Goal: Participate in discussion

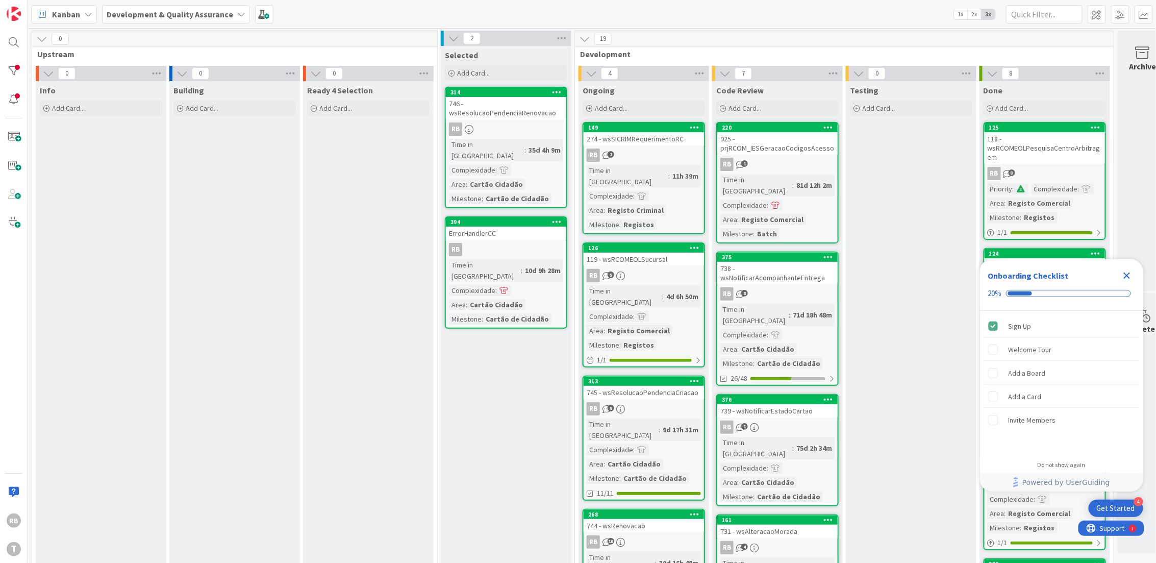
click at [1127, 275] on icon "Close Checklist" at bounding box center [1127, 276] width 7 height 7
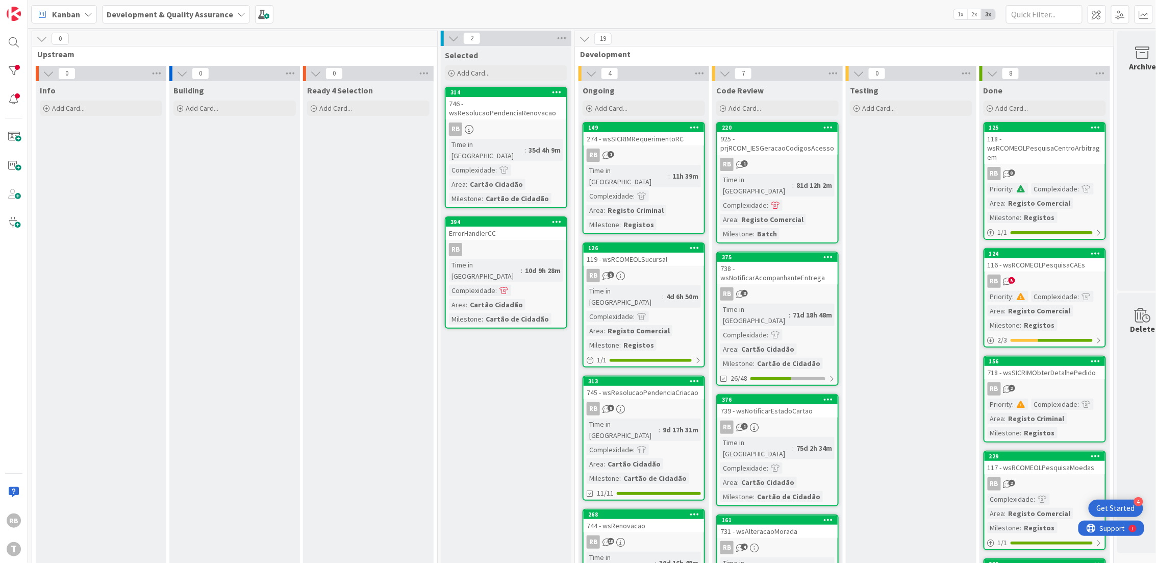
click at [669, 159] on div "RB 1" at bounding box center [644, 155] width 120 height 13
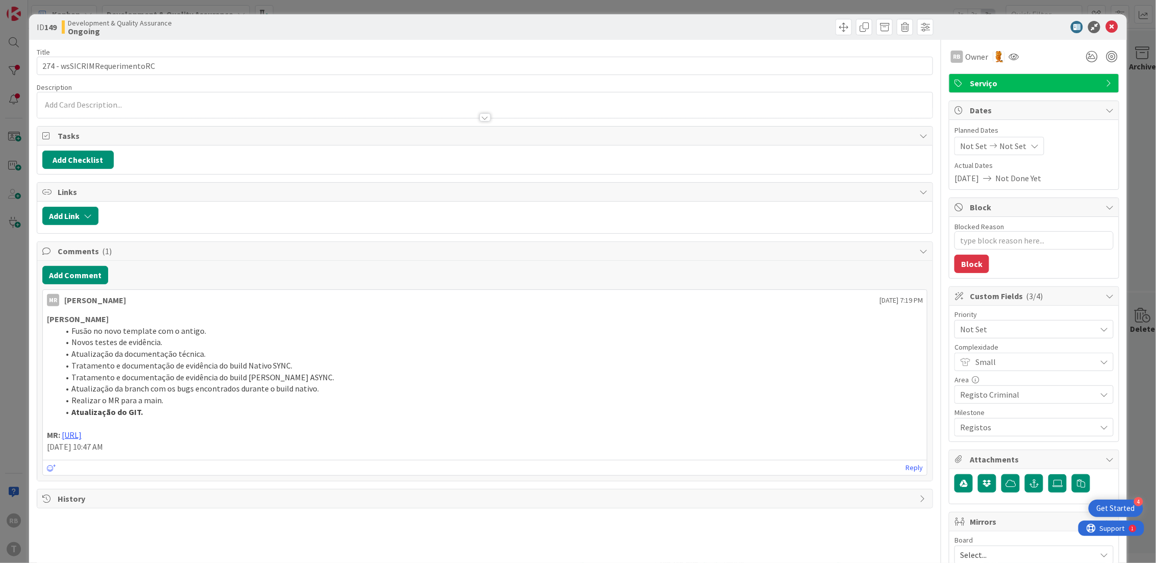
type textarea "x"
click at [72, 274] on button "Add Comment" at bounding box center [75, 275] width 66 height 18
